Goal: Find specific page/section: Find specific page/section

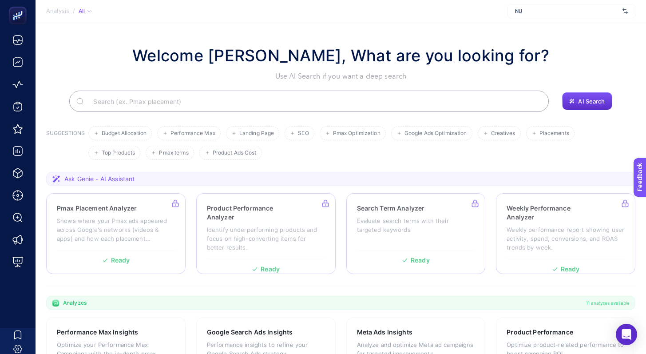
click at [558, 11] on span "NU" at bounding box center [567, 11] width 104 height 7
click at [447, 40] on section "Welcome [PERSON_NAME], What are you looking for? Use AI Search if you want a de…" at bounding box center [341, 306] width 610 height 569
click at [541, 8] on span "NU" at bounding box center [567, 11] width 104 height 7
click at [108, 9] on section "Analysis / All NU + Add New Client" at bounding box center [341, 11] width 610 height 22
drag, startPoint x: 122, startPoint y: 51, endPoint x: 540, endPoint y: 60, distance: 418.3
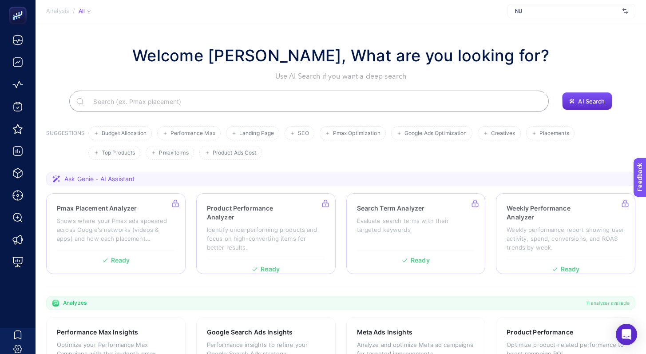
click at [539, 60] on div "Welcome [PERSON_NAME], What are you looking for? Use AI Search if you want a de…" at bounding box center [340, 63] width 589 height 38
click at [562, 59] on div "Welcome [PERSON_NAME], What are you looking for? Use AI Search if you want a de…" at bounding box center [340, 63] width 589 height 38
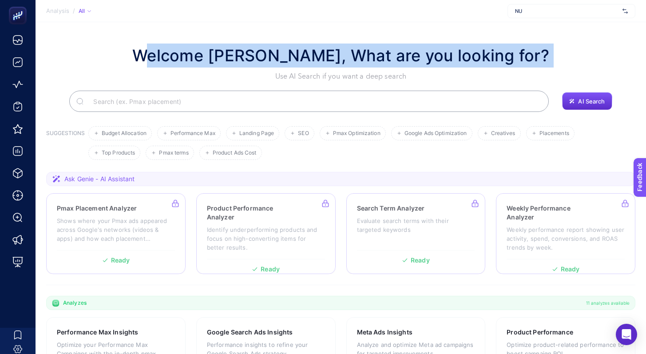
drag, startPoint x: 562, startPoint y: 59, endPoint x: 136, endPoint y: 50, distance: 425.9
click at [136, 50] on div "Welcome [PERSON_NAME], What are you looking for? Use AI Search if you want a de…" at bounding box center [340, 63] width 589 height 38
click at [127, 50] on div "Welcome [PERSON_NAME], What are you looking for? Use AI Search if you want a de…" at bounding box center [340, 63] width 589 height 38
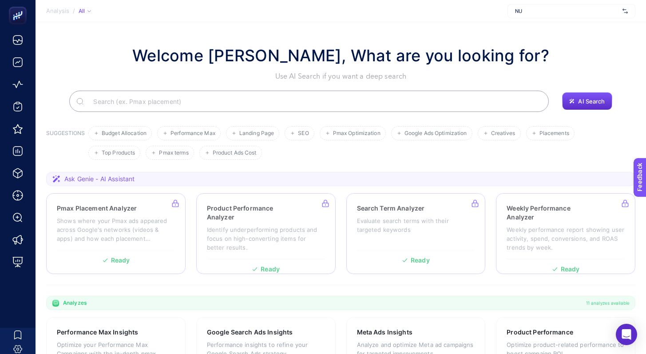
drag, startPoint x: 130, startPoint y: 50, endPoint x: 561, endPoint y: 48, distance: 430.6
click at [561, 48] on div "Welcome [PERSON_NAME], What are you looking for? Use AI Search if you want a de…" at bounding box center [340, 63] width 589 height 38
drag, startPoint x: 558, startPoint y: 49, endPoint x: 51, endPoint y: 52, distance: 506.6
click at [51, 52] on div "Welcome [PERSON_NAME], What are you looking for? Use AI Search if you want a de…" at bounding box center [340, 63] width 589 height 38
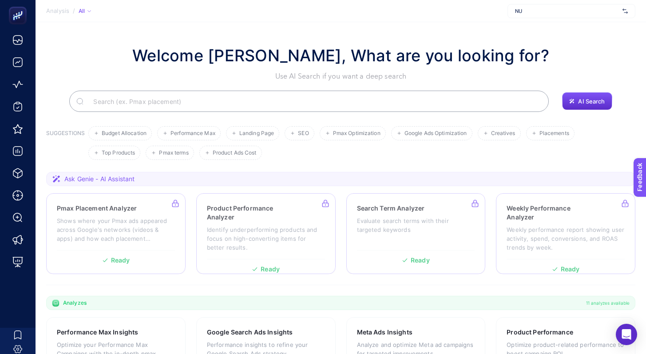
click at [101, 51] on div "Welcome [PERSON_NAME], What are you looking for? Use AI Search if you want a de…" at bounding box center [340, 63] width 589 height 38
drag, startPoint x: 130, startPoint y: 51, endPoint x: 585, endPoint y: 55, distance: 454.6
click at [585, 54] on div "Welcome [PERSON_NAME], What are you looking for? Use AI Search if you want a de…" at bounding box center [340, 63] width 589 height 38
click at [585, 55] on div "Welcome [PERSON_NAME], What are you looking for? Use AI Search if you want a de…" at bounding box center [340, 63] width 589 height 38
drag, startPoint x: 585, startPoint y: 55, endPoint x: 163, endPoint y: 70, distance: 421.6
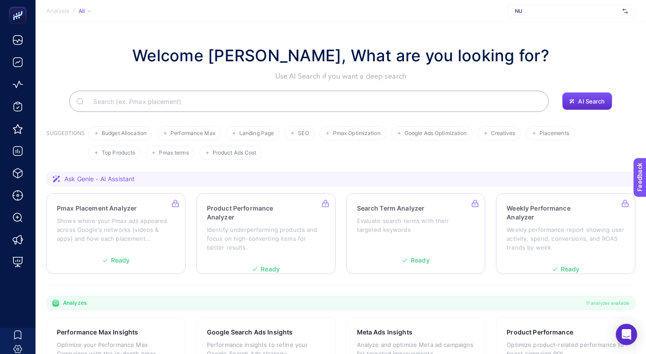
click at [163, 70] on div "Welcome [PERSON_NAME], What are you looking for? Use AI Search if you want a de…" at bounding box center [340, 63] width 589 height 38
click at [135, 55] on h1 "Welcome [PERSON_NAME], What are you looking for?" at bounding box center [340, 56] width 417 height 24
drag, startPoint x: 128, startPoint y: 54, endPoint x: 614, endPoint y: 62, distance: 485.8
click at [611, 62] on div "Welcome [PERSON_NAME], What are you looking for? Use AI Search if you want a de…" at bounding box center [340, 63] width 589 height 38
click at [612, 62] on div "Welcome [PERSON_NAME], What are you looking for? Use AI Search if you want a de…" at bounding box center [340, 63] width 589 height 38
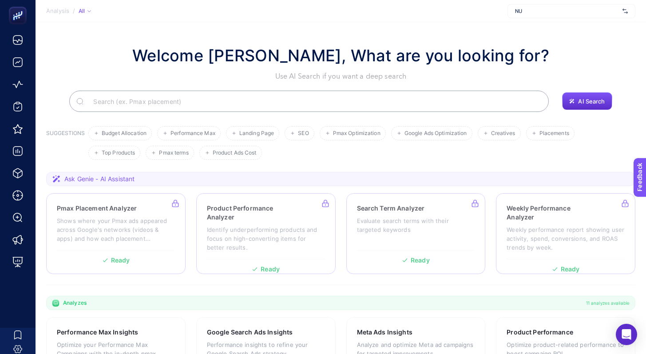
drag, startPoint x: 128, startPoint y: 56, endPoint x: 558, endPoint y: 63, distance: 430.7
click at [558, 63] on div "Welcome [PERSON_NAME], What are you looking for? Use AI Search if you want a de…" at bounding box center [340, 63] width 589 height 38
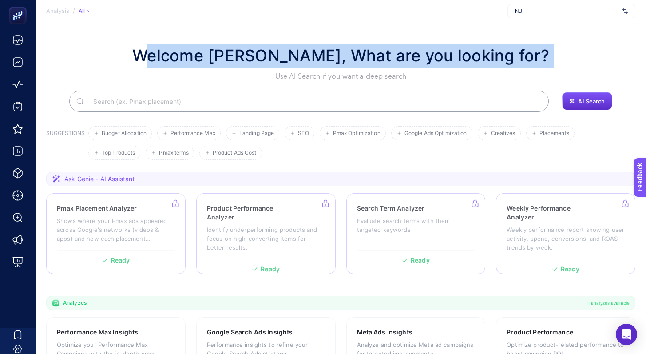
drag, startPoint x: 562, startPoint y: 55, endPoint x: 112, endPoint y: 52, distance: 450.6
click at [112, 52] on div "Welcome [PERSON_NAME], What are you looking for? Use AI Search if you want a de…" at bounding box center [340, 63] width 589 height 38
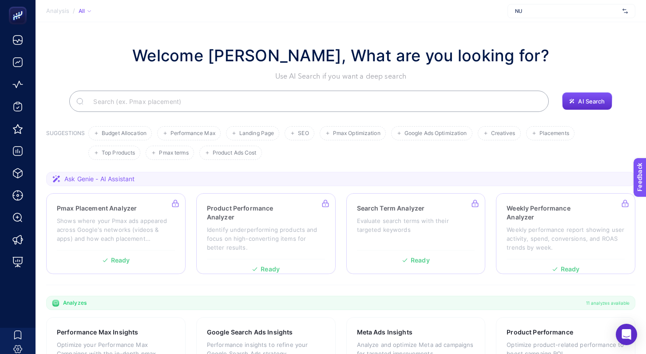
click at [122, 54] on div "Welcome [PERSON_NAME], What are you looking for? Use AI Search if you want a de…" at bounding box center [340, 63] width 589 height 38
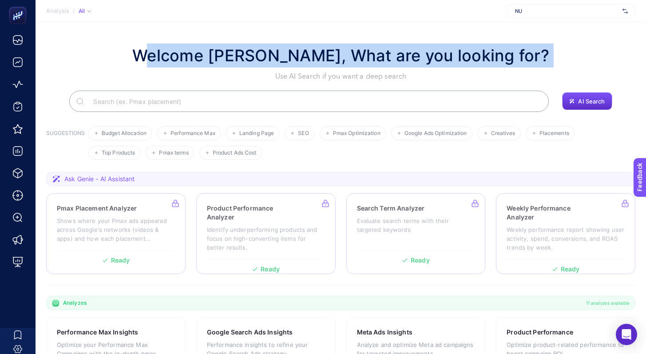
drag, startPoint x: 123, startPoint y: 51, endPoint x: 612, endPoint y: 53, distance: 488.4
click at [612, 53] on div "Welcome [PERSON_NAME], What are you looking for? Use AI Search if you want a de…" at bounding box center [340, 63] width 589 height 38
drag, startPoint x: 576, startPoint y: 59, endPoint x: 99, endPoint y: 53, distance: 477.7
click at [99, 53] on div "Welcome [PERSON_NAME], What are you looking for? Use AI Search if you want a de…" at bounding box center [340, 63] width 589 height 38
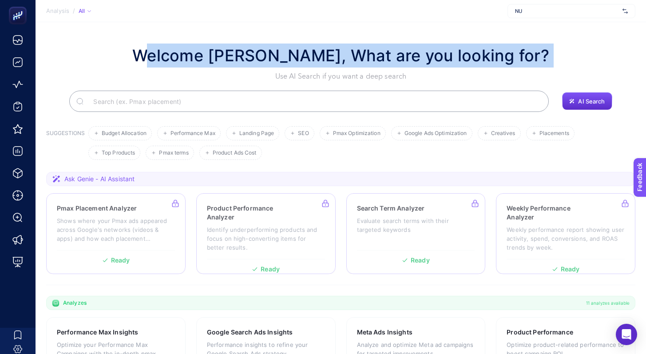
click at [99, 53] on div "Welcome [PERSON_NAME], What are you looking for? Use AI Search if you want a de…" at bounding box center [340, 63] width 589 height 38
drag, startPoint x: 119, startPoint y: 43, endPoint x: 559, endPoint y: 62, distance: 439.9
click at [559, 62] on div "Welcome [PERSON_NAME], What are you looking for? Use AI Search if you want a de…" at bounding box center [340, 63] width 589 height 38
click at [186, 58] on h1 "Welcome [PERSON_NAME], What are you looking for?" at bounding box center [340, 56] width 417 height 24
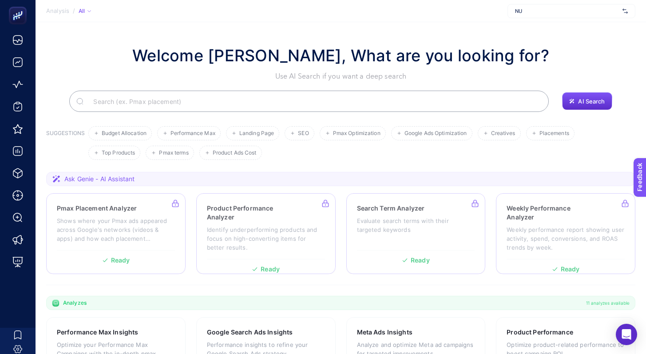
click at [444, 17] on section "Analysis / All NU" at bounding box center [341, 11] width 610 height 22
click at [538, 16] on div "NU" at bounding box center [571, 11] width 128 height 14
click at [455, 33] on section "Welcome [PERSON_NAME], What are you looking for? Use AI Search if you want a de…" at bounding box center [341, 306] width 610 height 569
